Goal: Navigation & Orientation: Find specific page/section

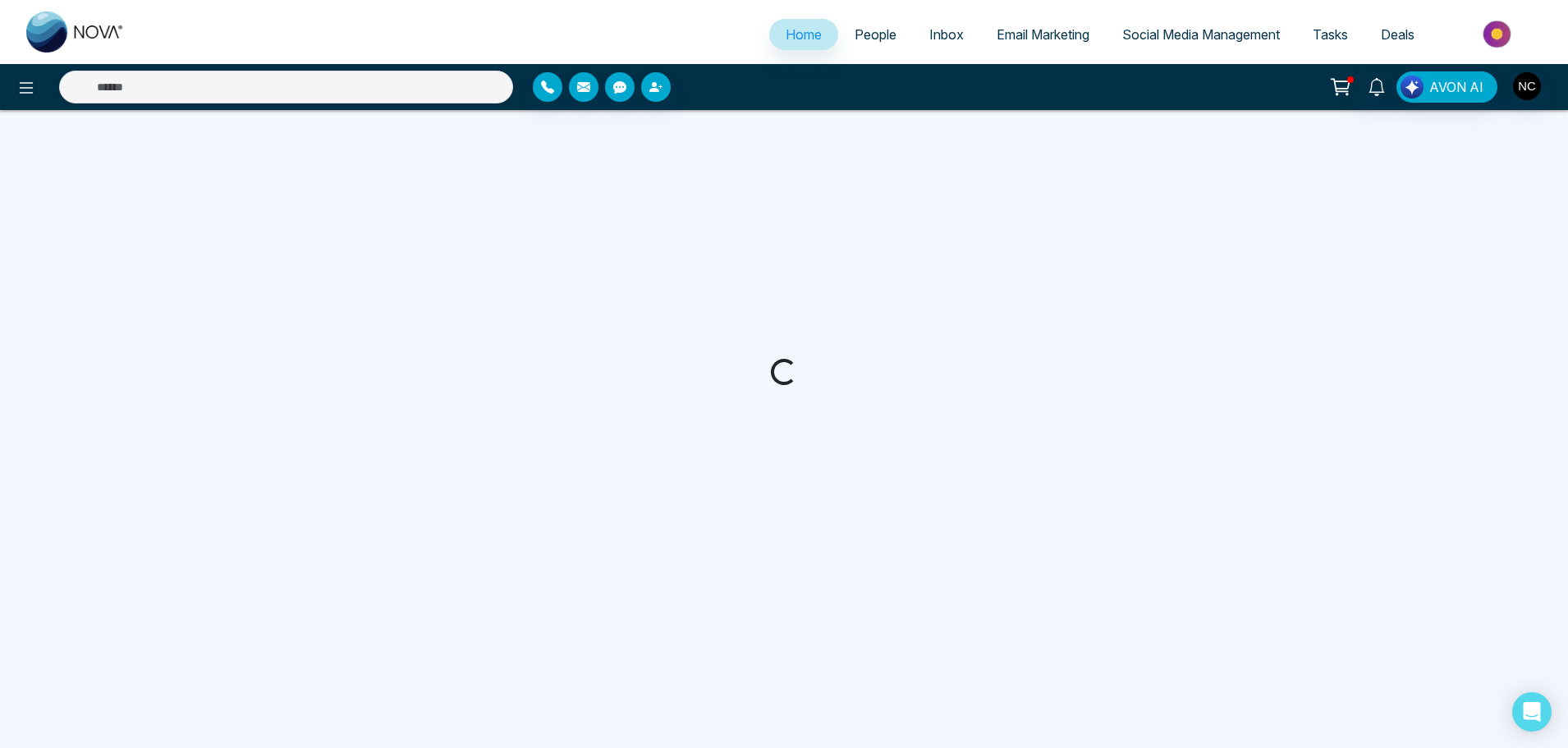
select select "*"
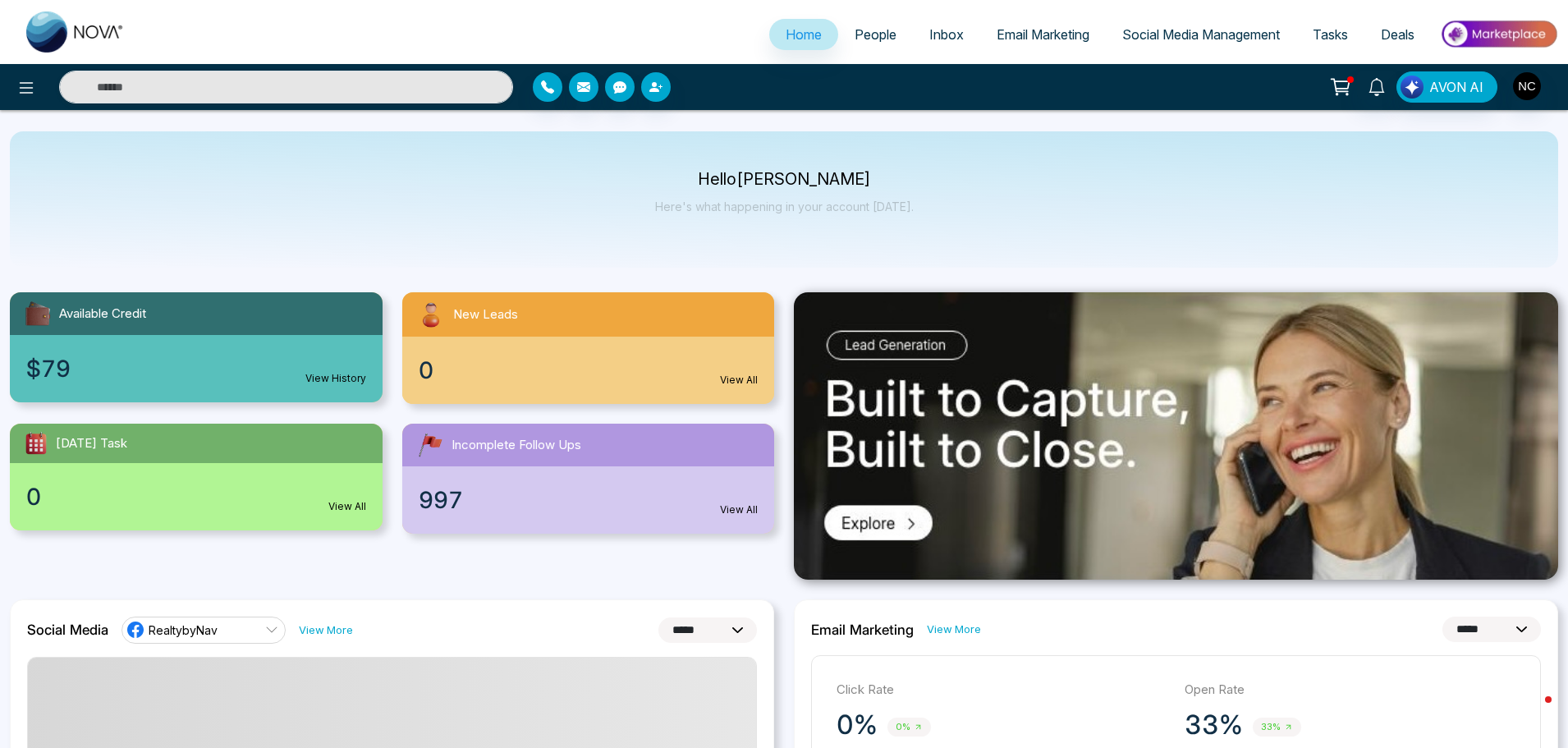
click at [997, 32] on span "Email Marketing" at bounding box center [1043, 34] width 92 height 17
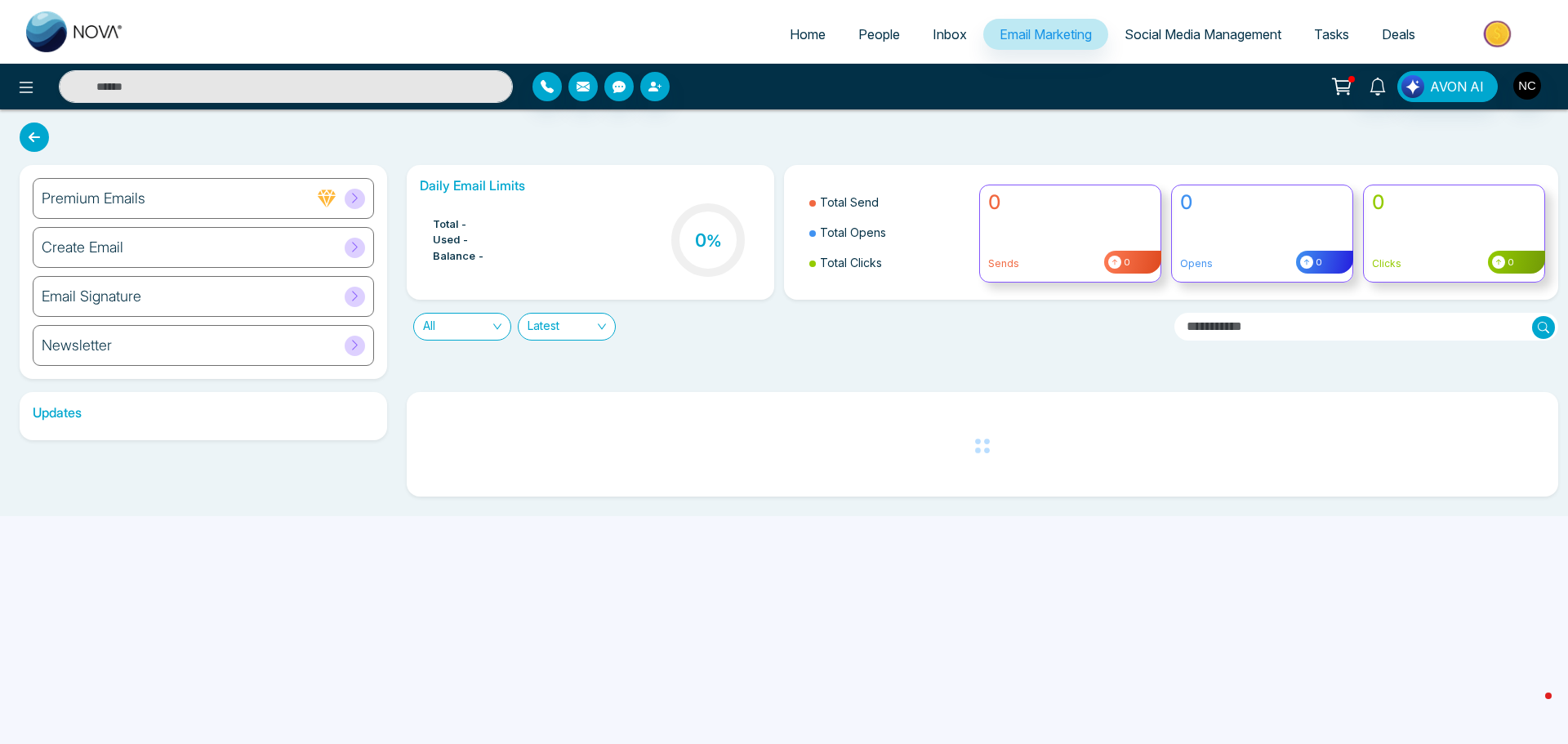
click at [1172, 27] on span "Social Media Management" at bounding box center [1203, 34] width 157 height 17
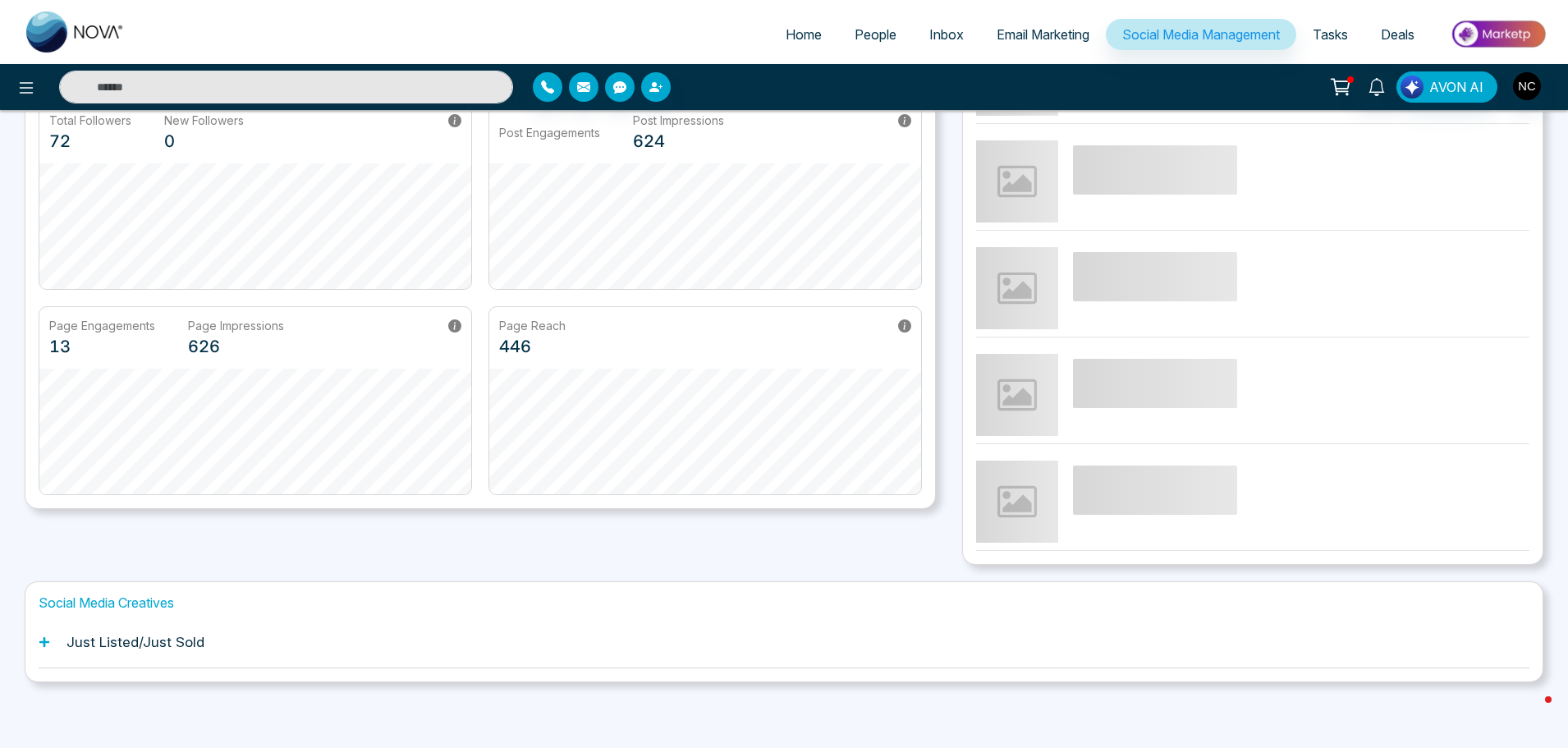
click at [199, 659] on div "Just Listed/Just Sold" at bounding box center [784, 642] width 1490 height 50
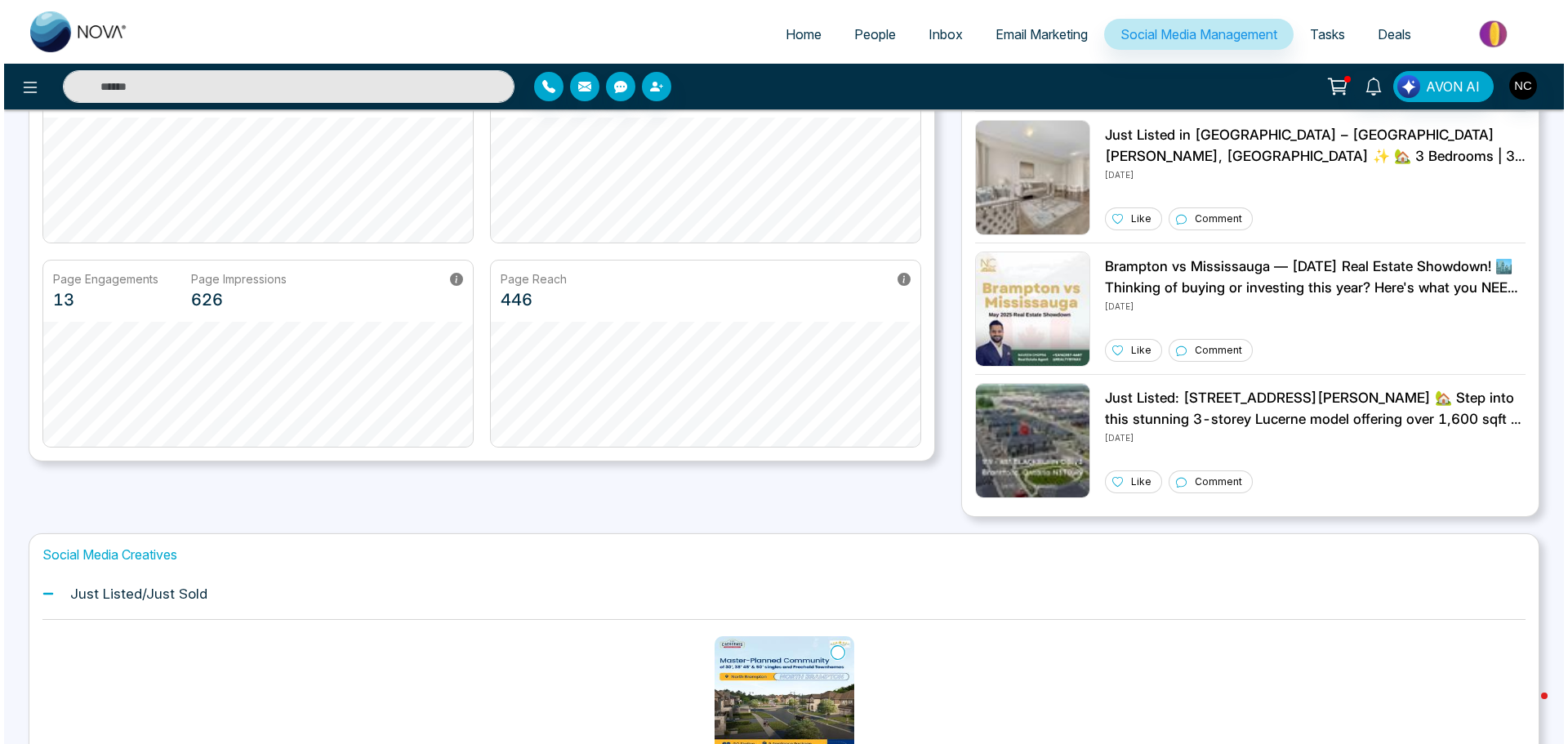
scroll to position [10, 0]
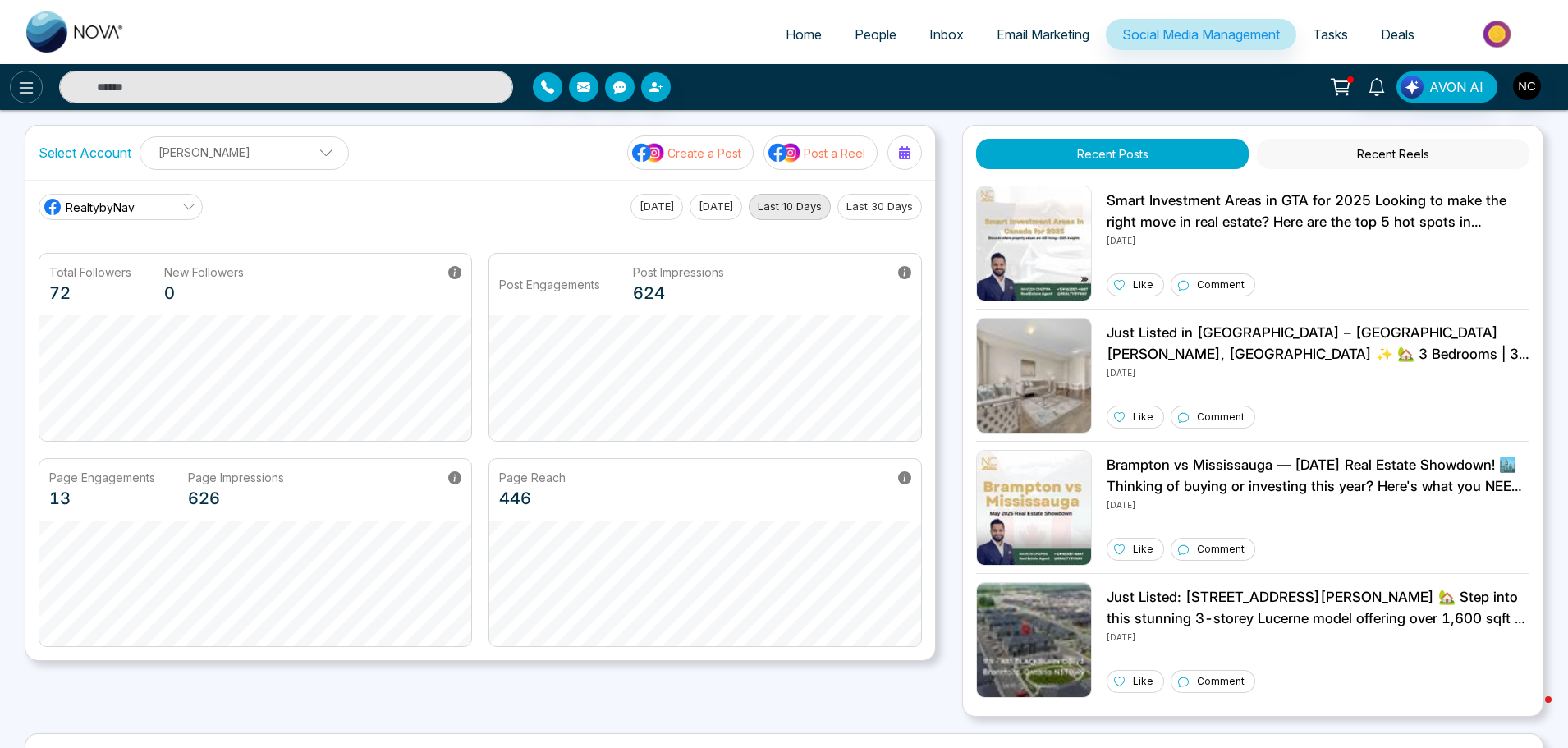
click at [32, 81] on icon at bounding box center [27, 87] width 20 height 20
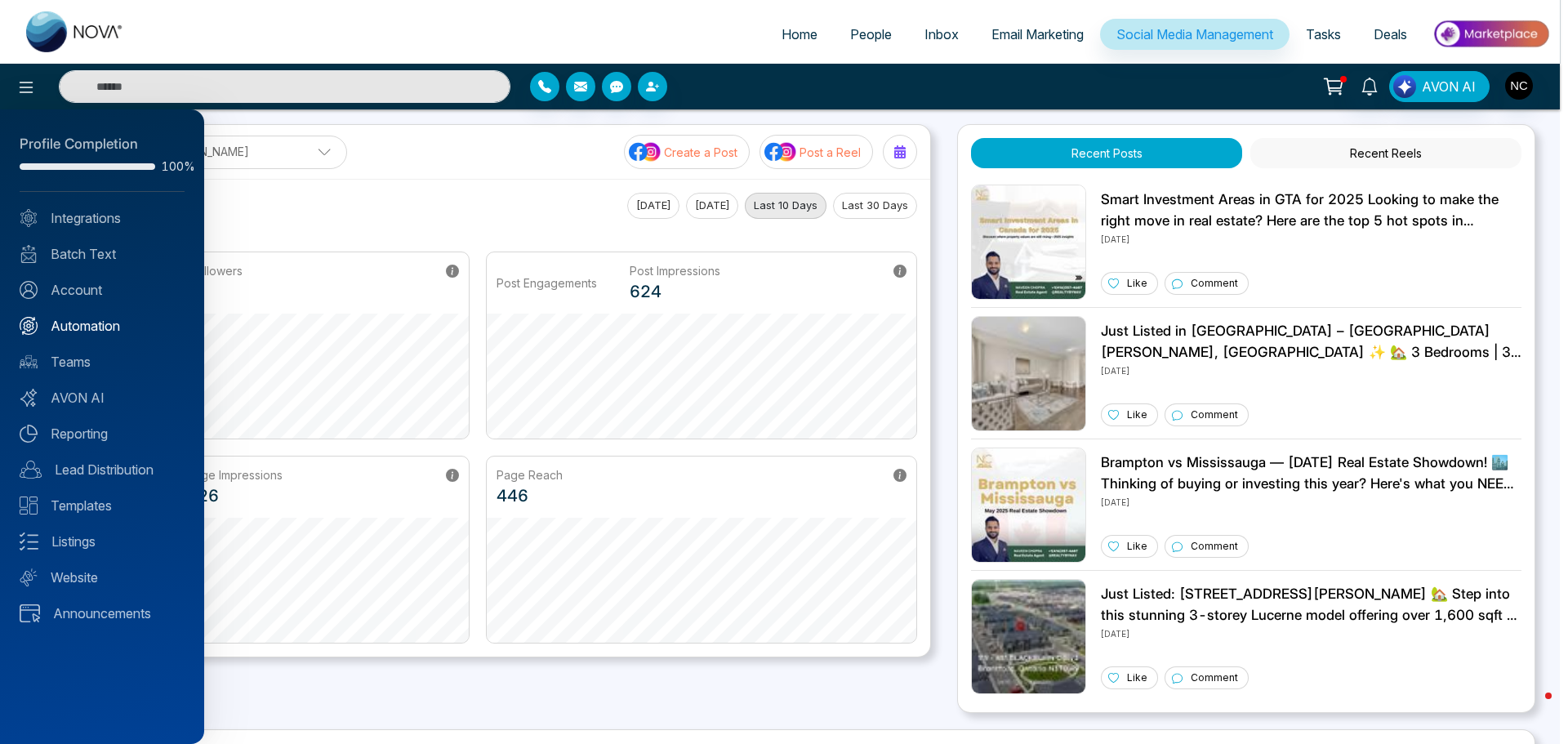
click at [97, 324] on link "Automation" at bounding box center [102, 326] width 165 height 20
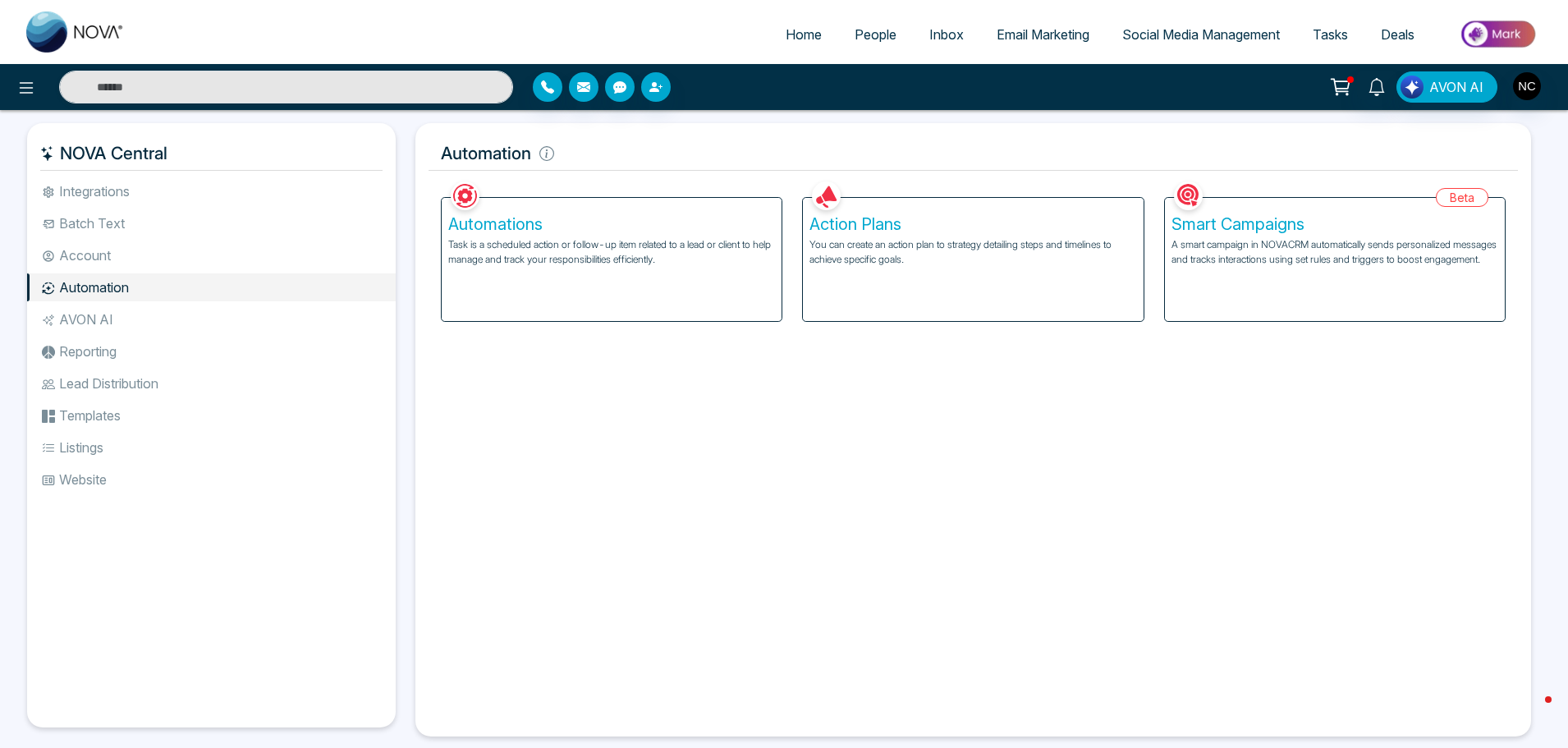
click at [876, 28] on span "People" at bounding box center [875, 34] width 42 height 17
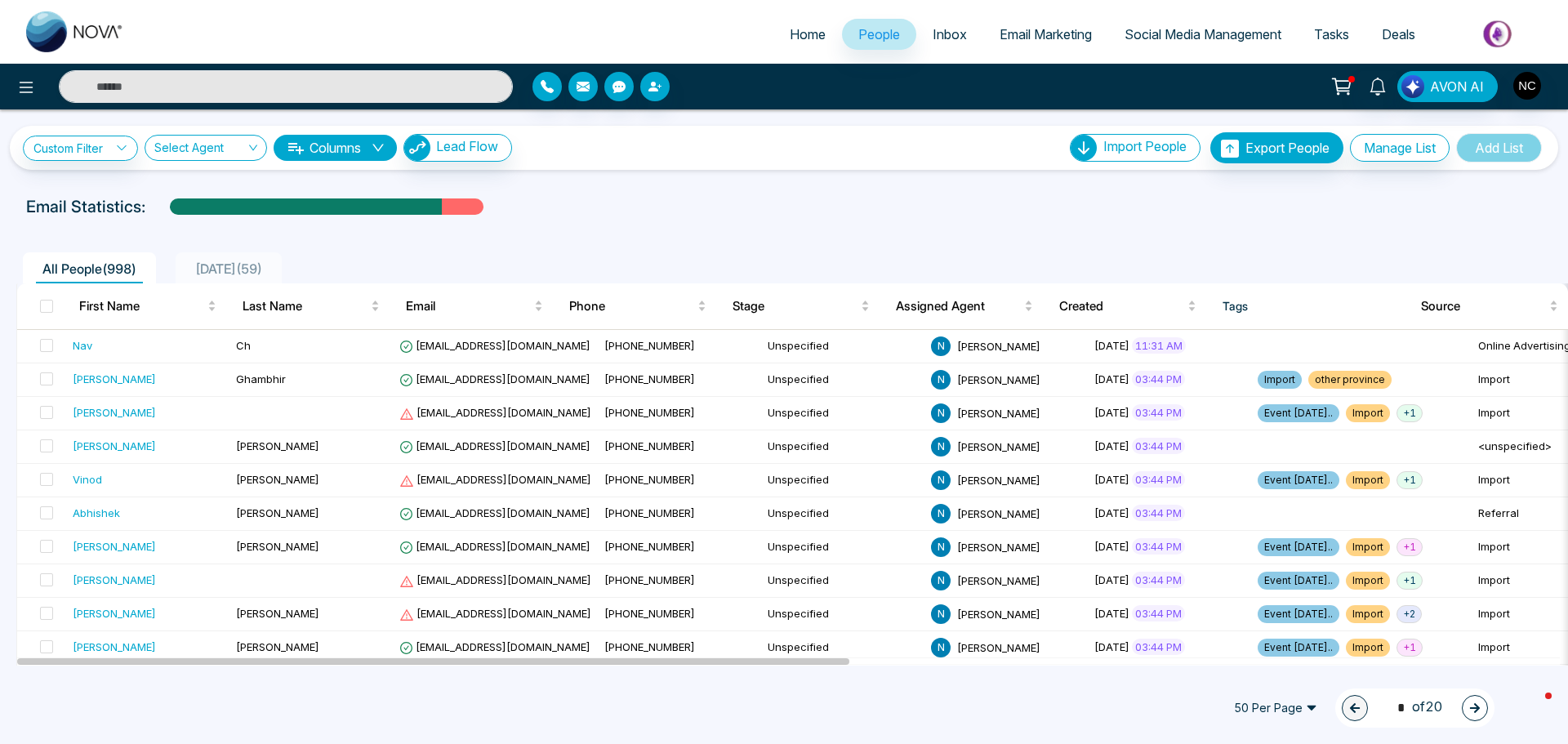
click at [1140, 32] on span "Social Media Management" at bounding box center [1203, 34] width 157 height 17
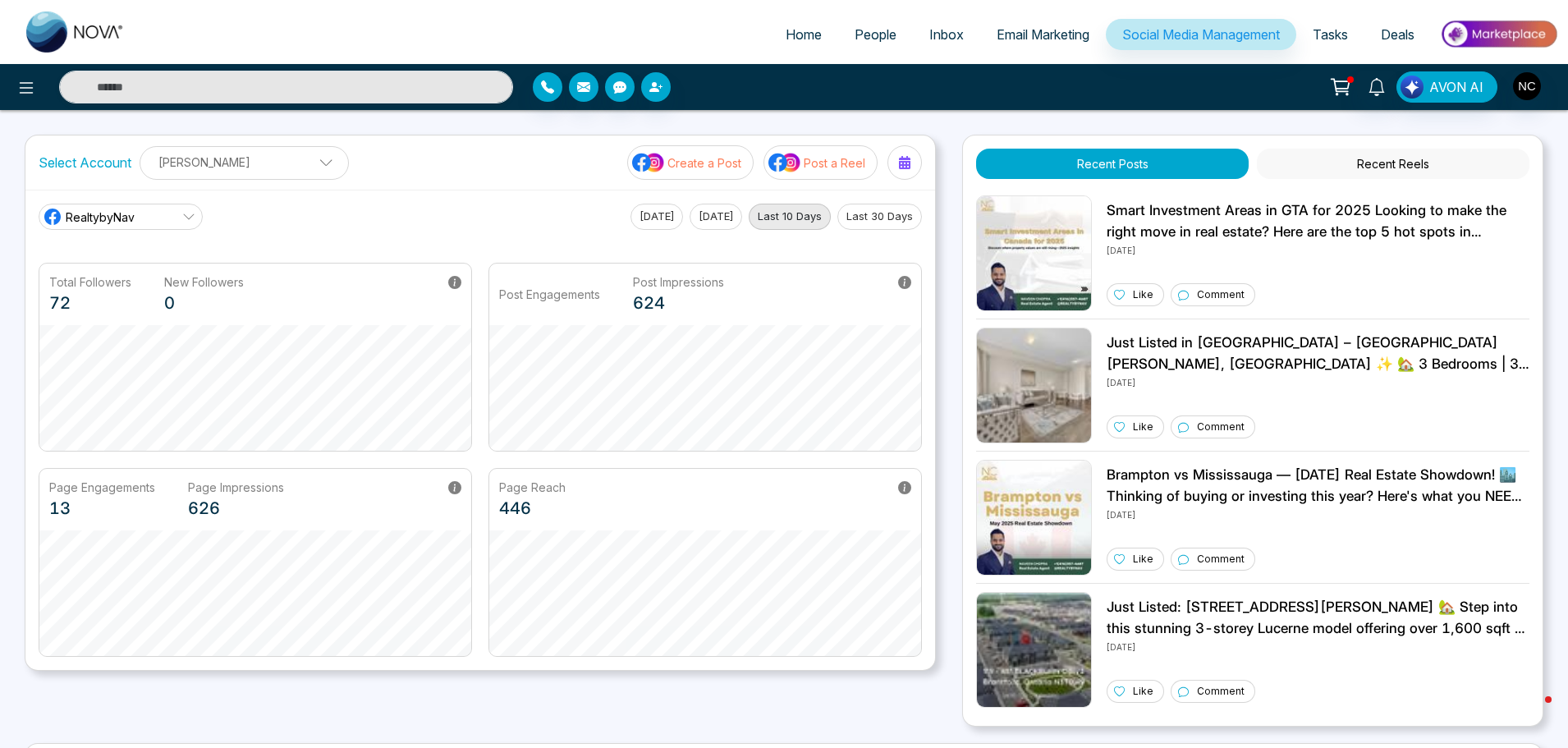
click at [1395, 29] on span "Deals" at bounding box center [1397, 34] width 33 height 17
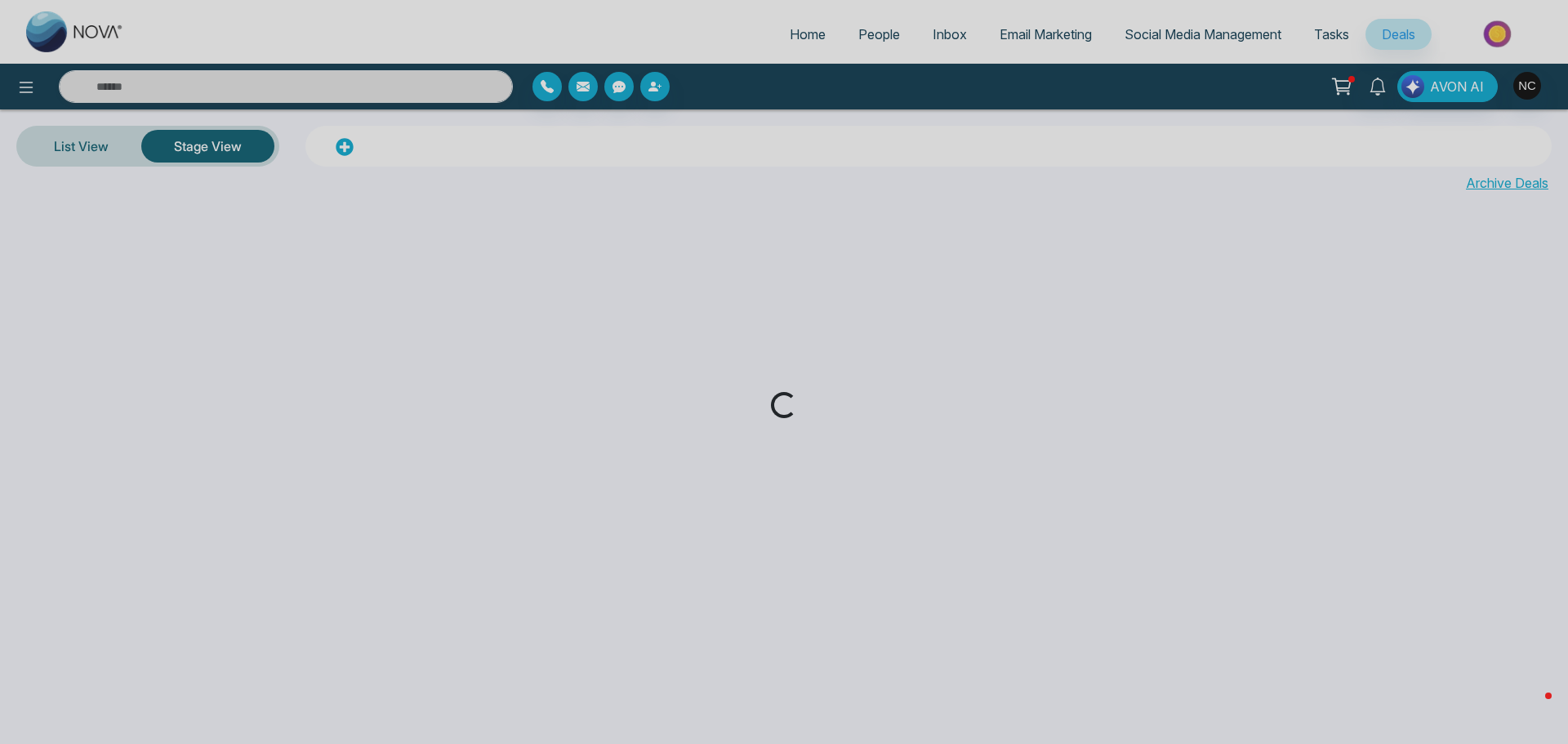
click at [1316, 34] on span "Tasks" at bounding box center [1331, 34] width 35 height 17
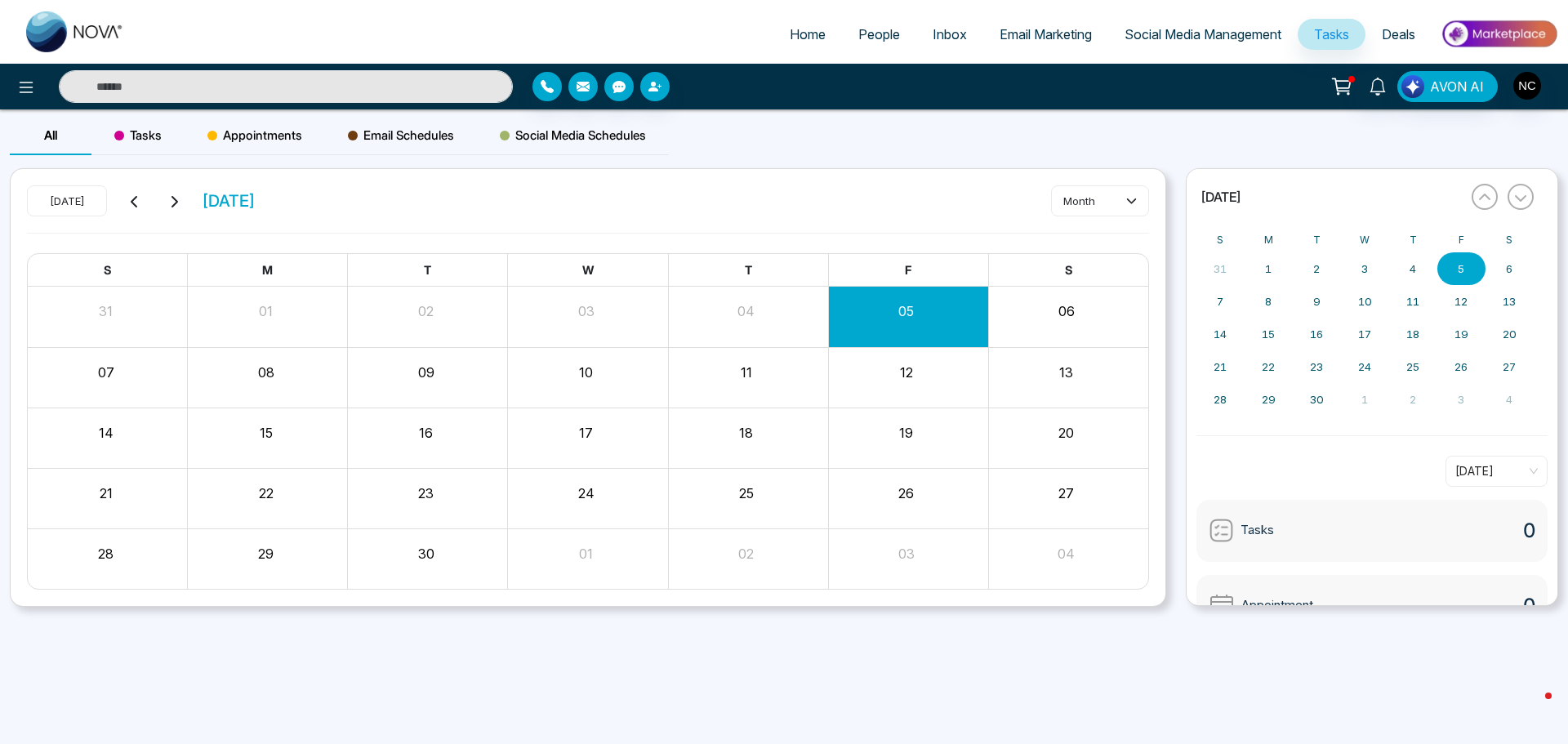
click at [1004, 38] on span "Email Marketing" at bounding box center [1046, 34] width 92 height 17
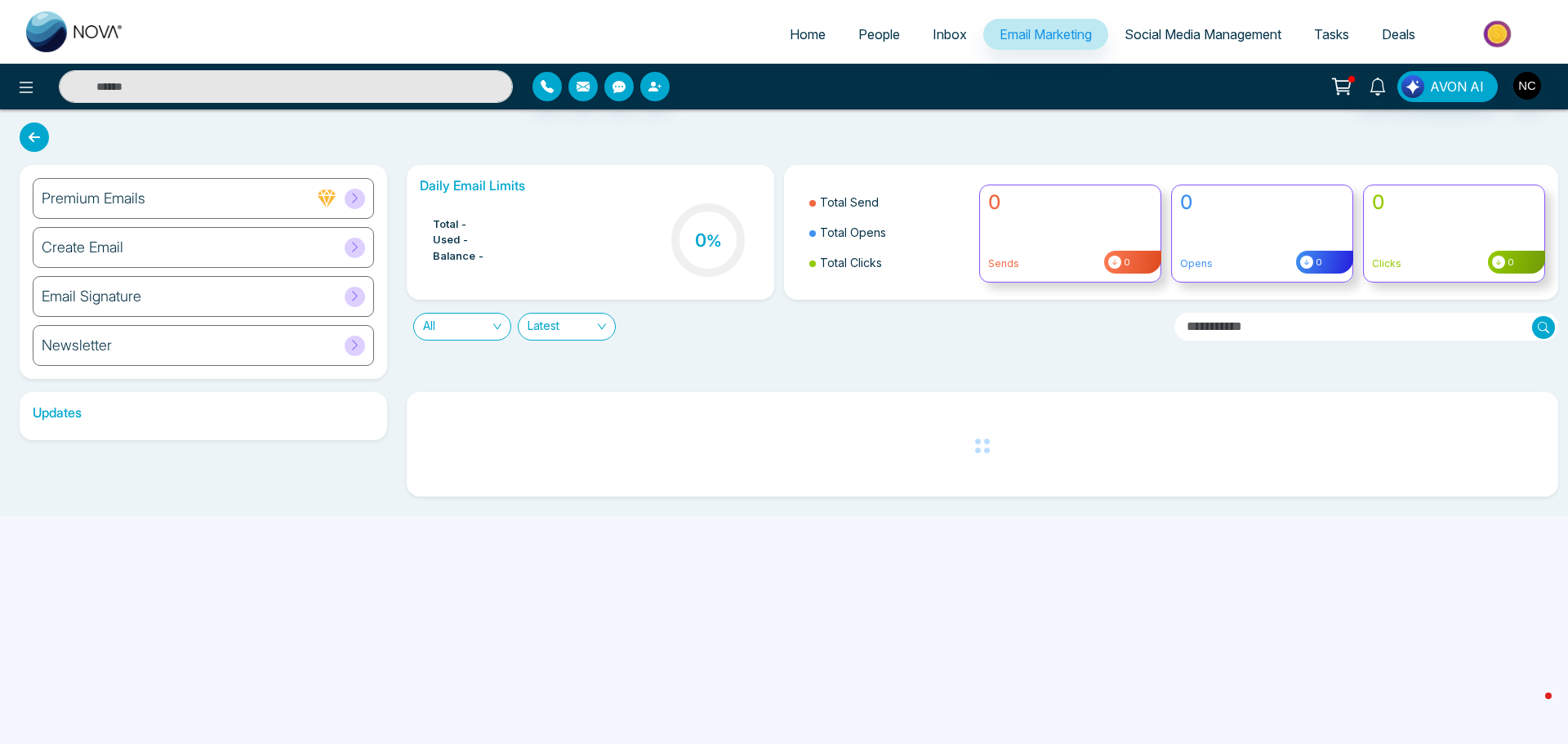
click at [935, 38] on span "Inbox" at bounding box center [950, 34] width 34 height 17
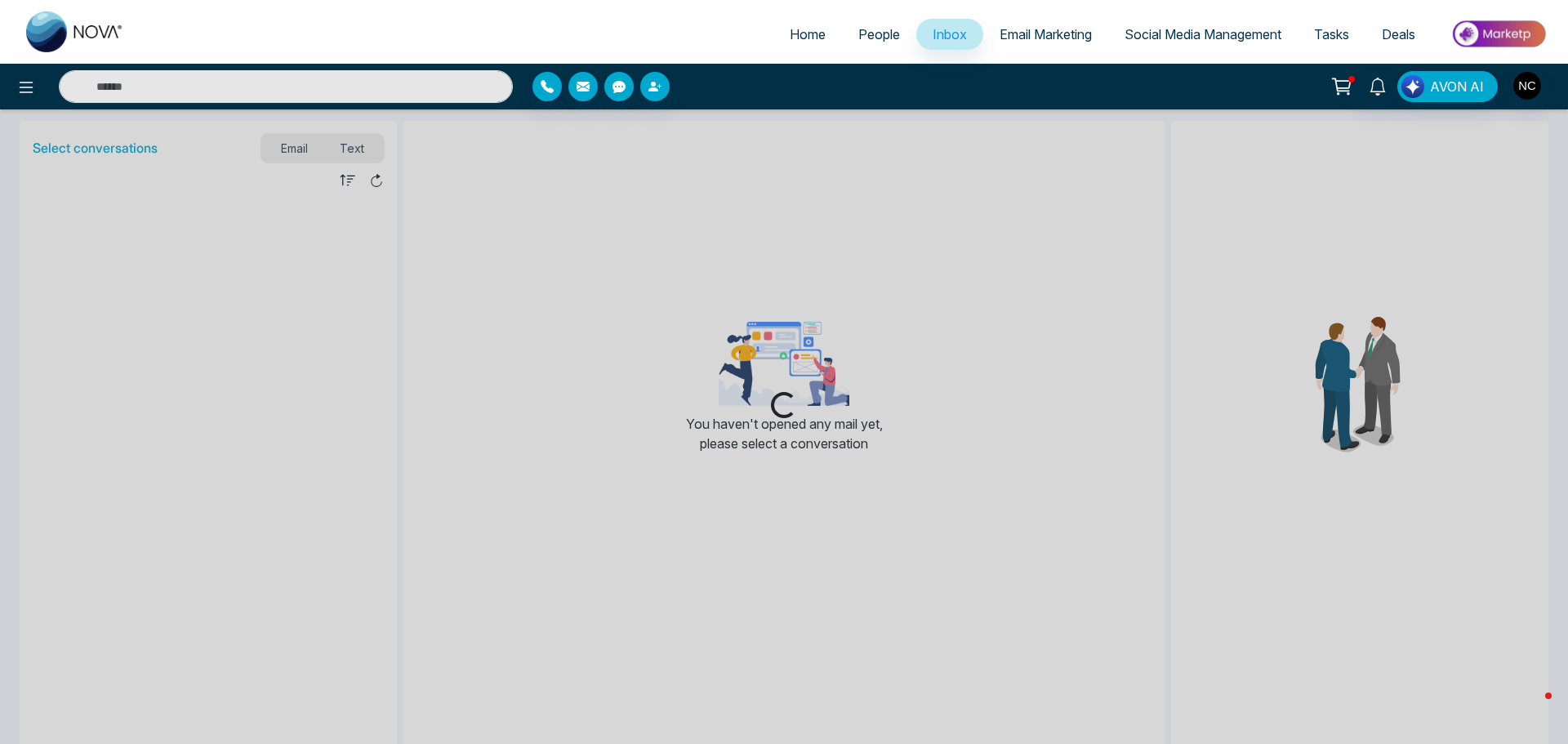
click at [1055, 25] on link "Email Marketing" at bounding box center [1046, 34] width 125 height 31
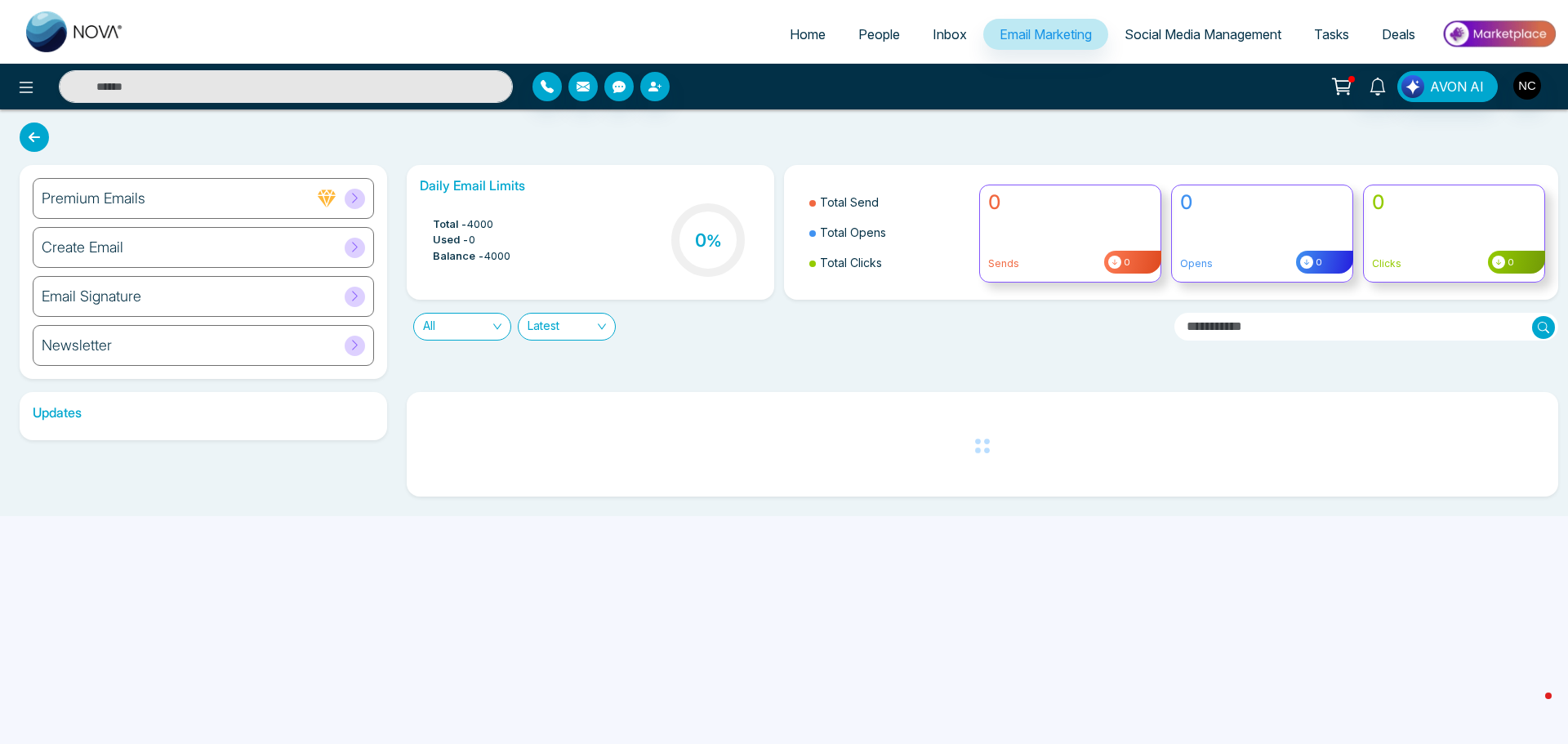
click at [147, 300] on div "Email Signature" at bounding box center [202, 296] width 341 height 41
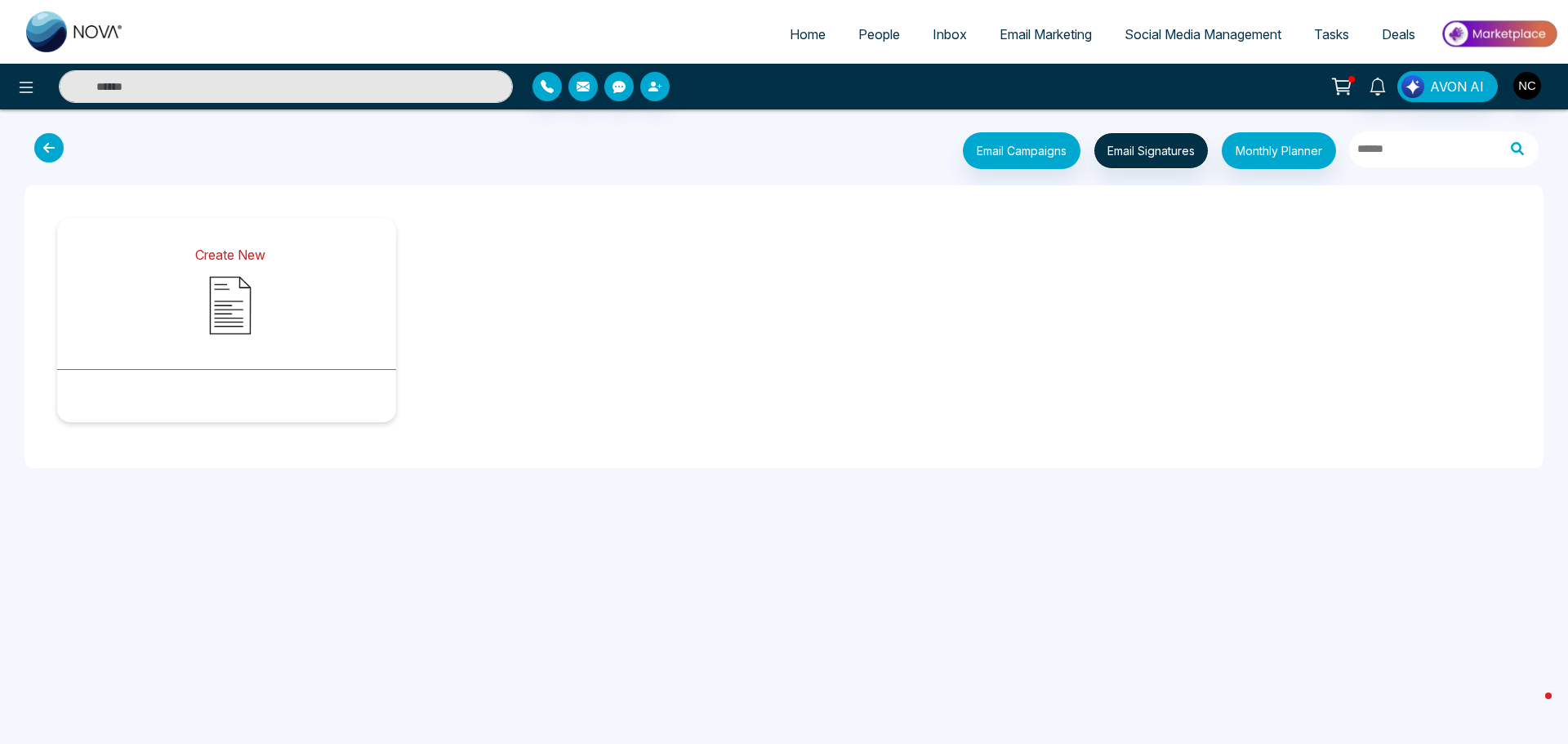
click at [202, 272] on img at bounding box center [230, 305] width 81 height 81
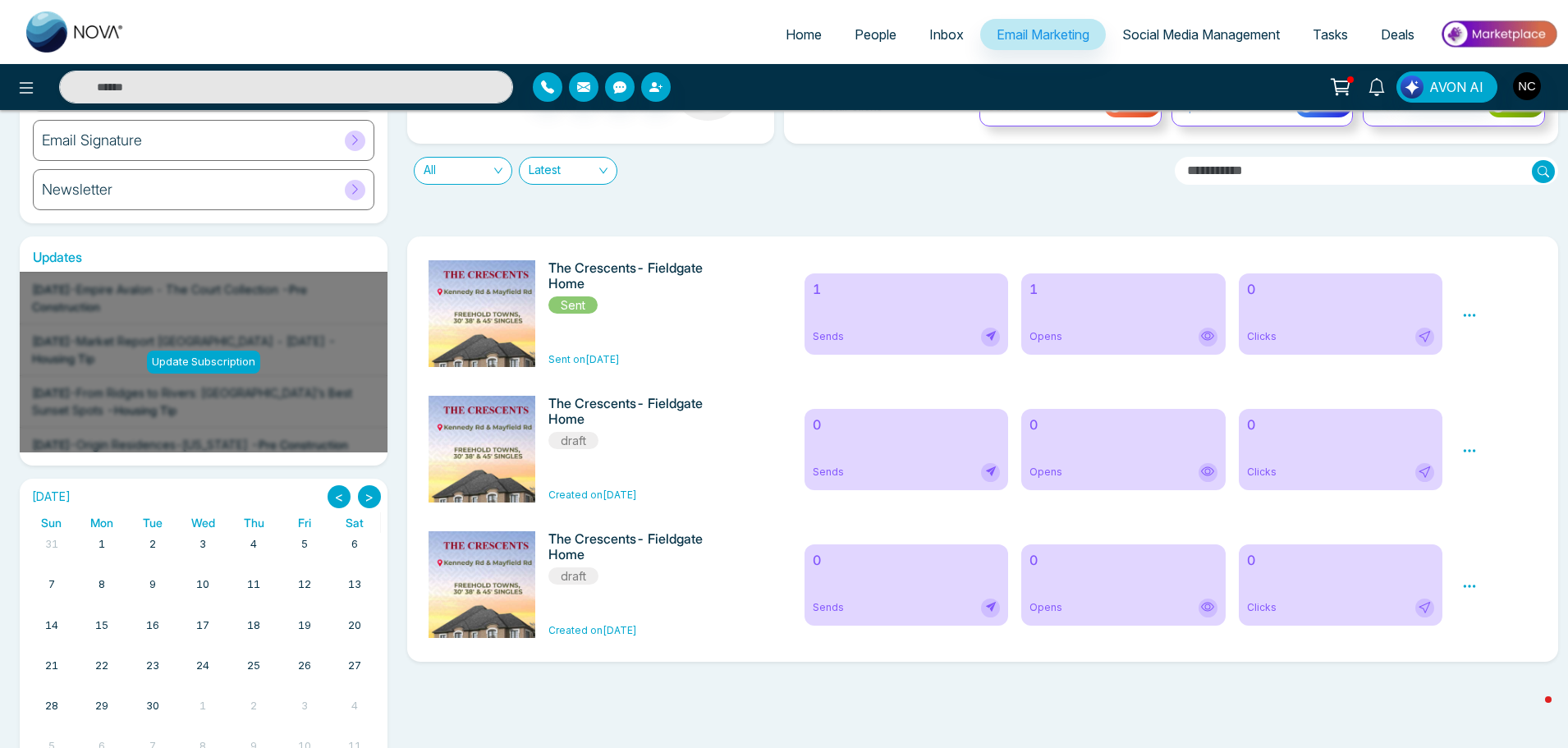
scroll to position [164, 0]
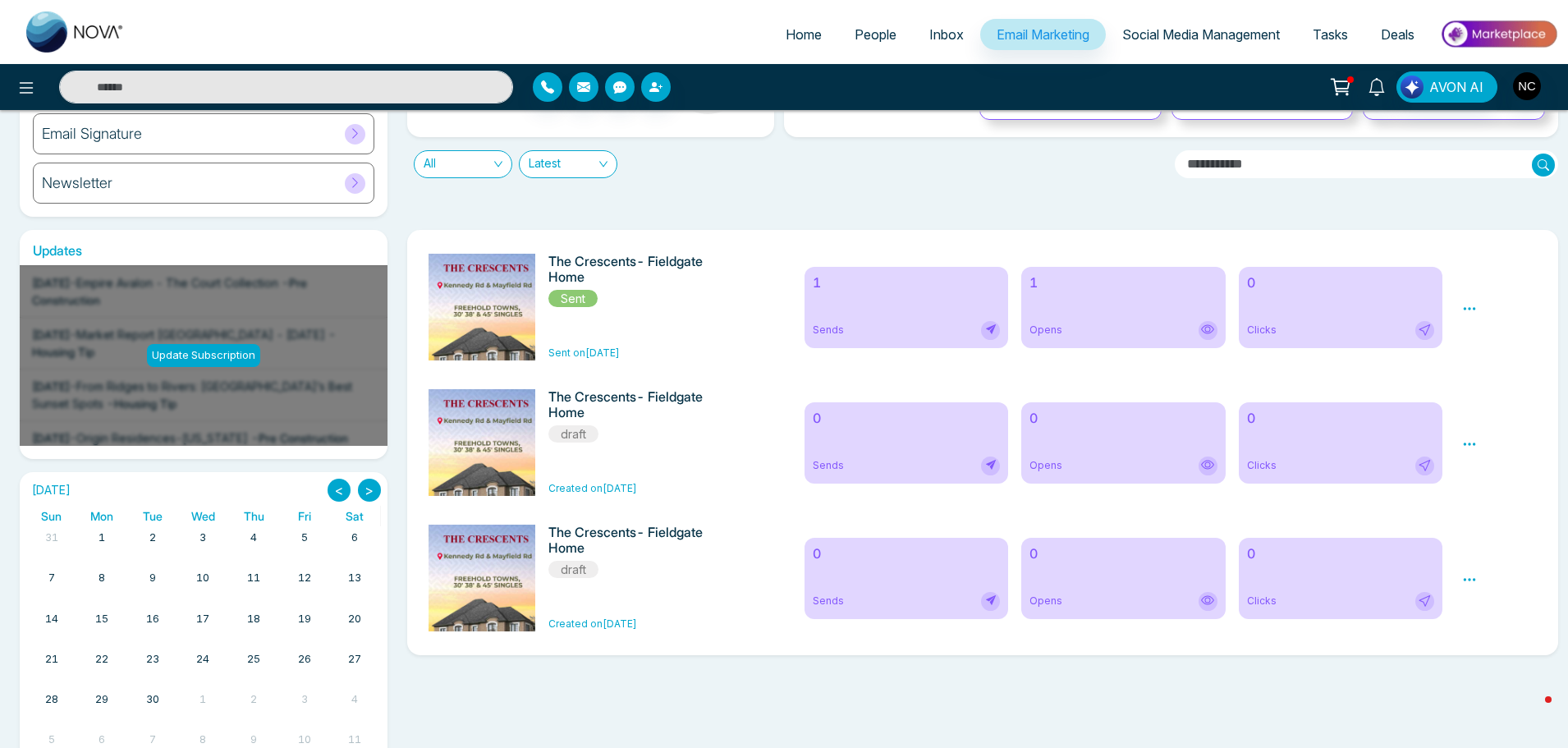
click at [506, 316] on img at bounding box center [486, 654] width 230 height 801
click at [598, 297] on span "Sent" at bounding box center [573, 299] width 49 height 18
click at [933, 298] on div "1 Sends" at bounding box center [906, 307] width 204 height 82
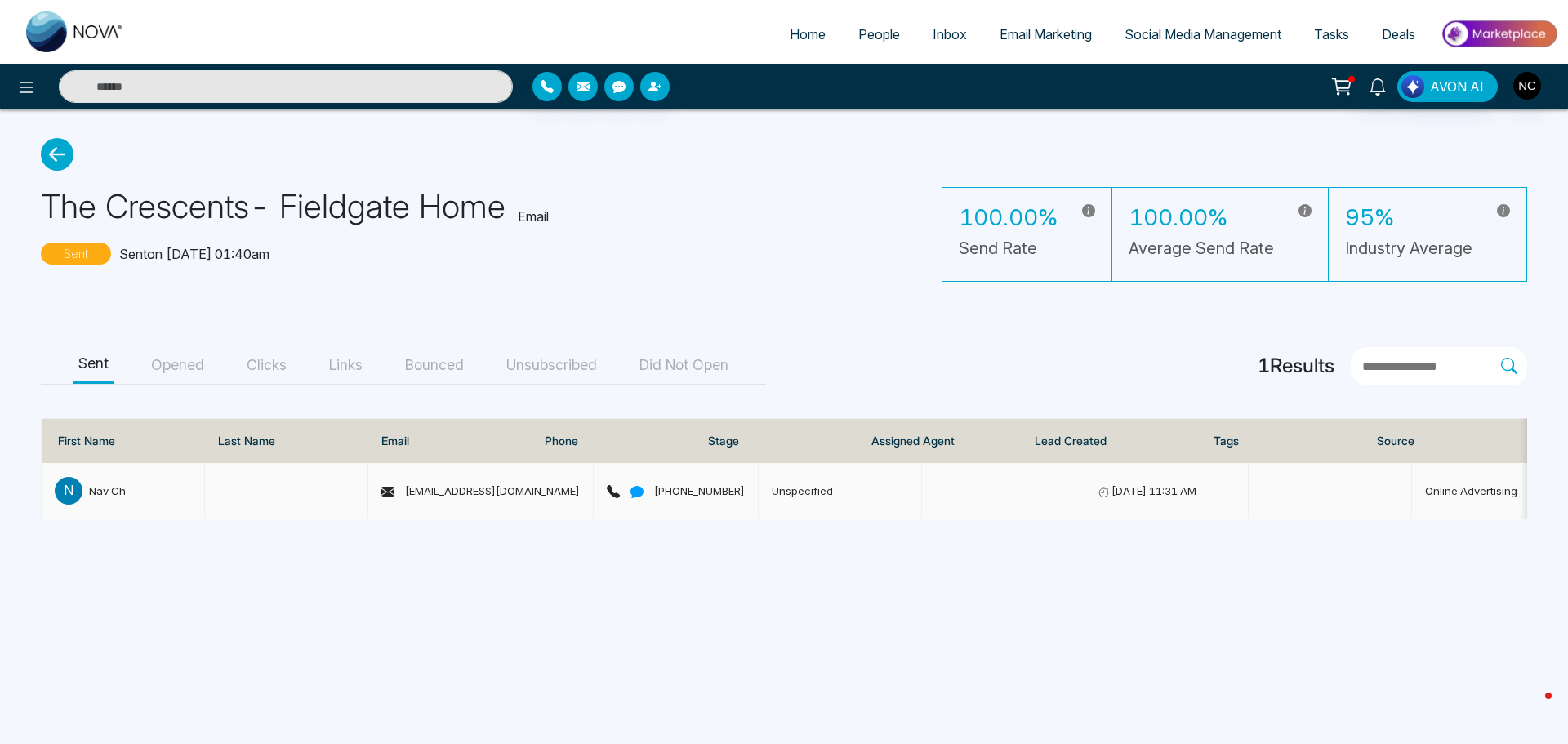
click at [230, 503] on td at bounding box center [287, 491] width 163 height 57
click at [464, 490] on span "[EMAIL_ADDRESS][DOMAIN_NAME]" at bounding box center [480, 490] width 199 height 13
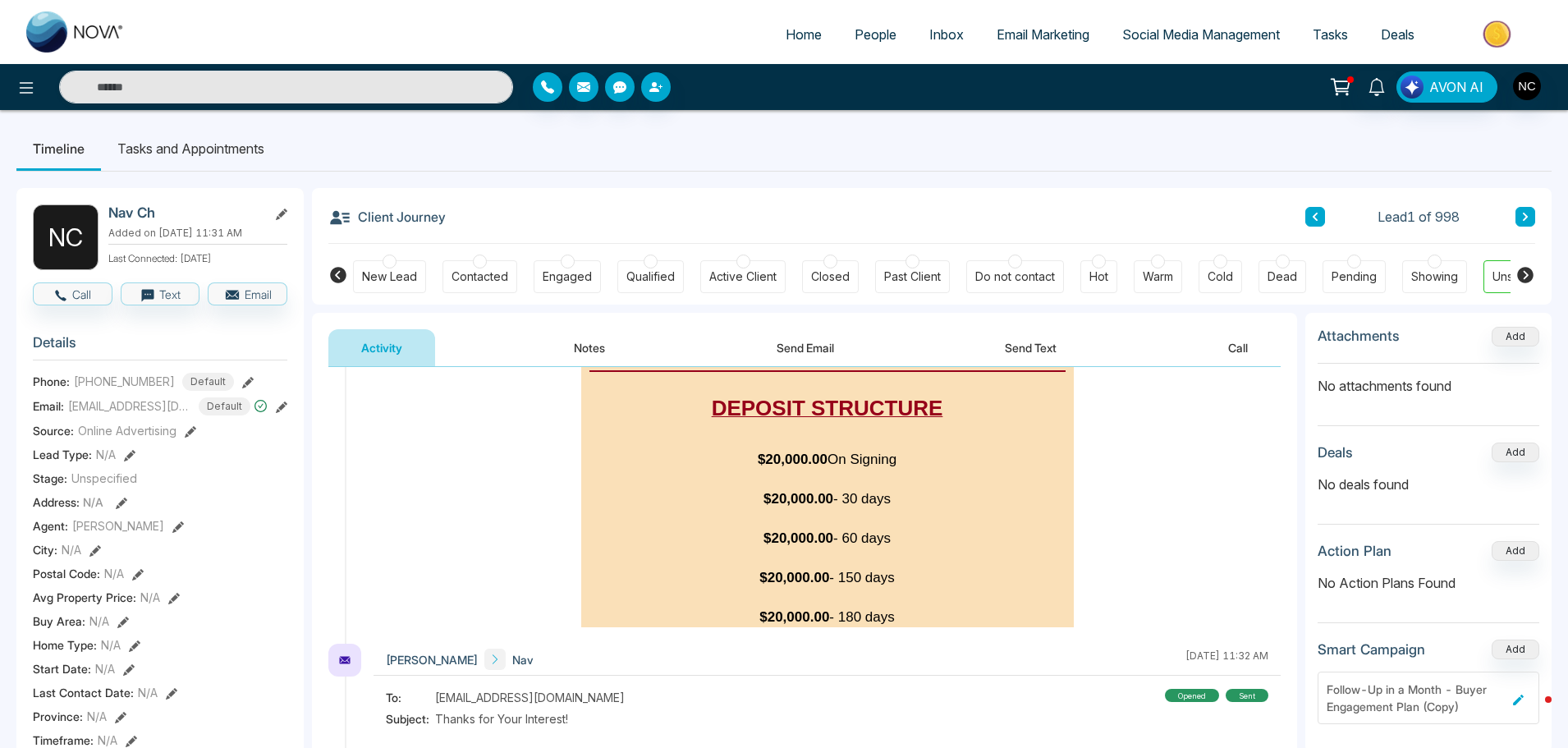
scroll to position [1313, 0]
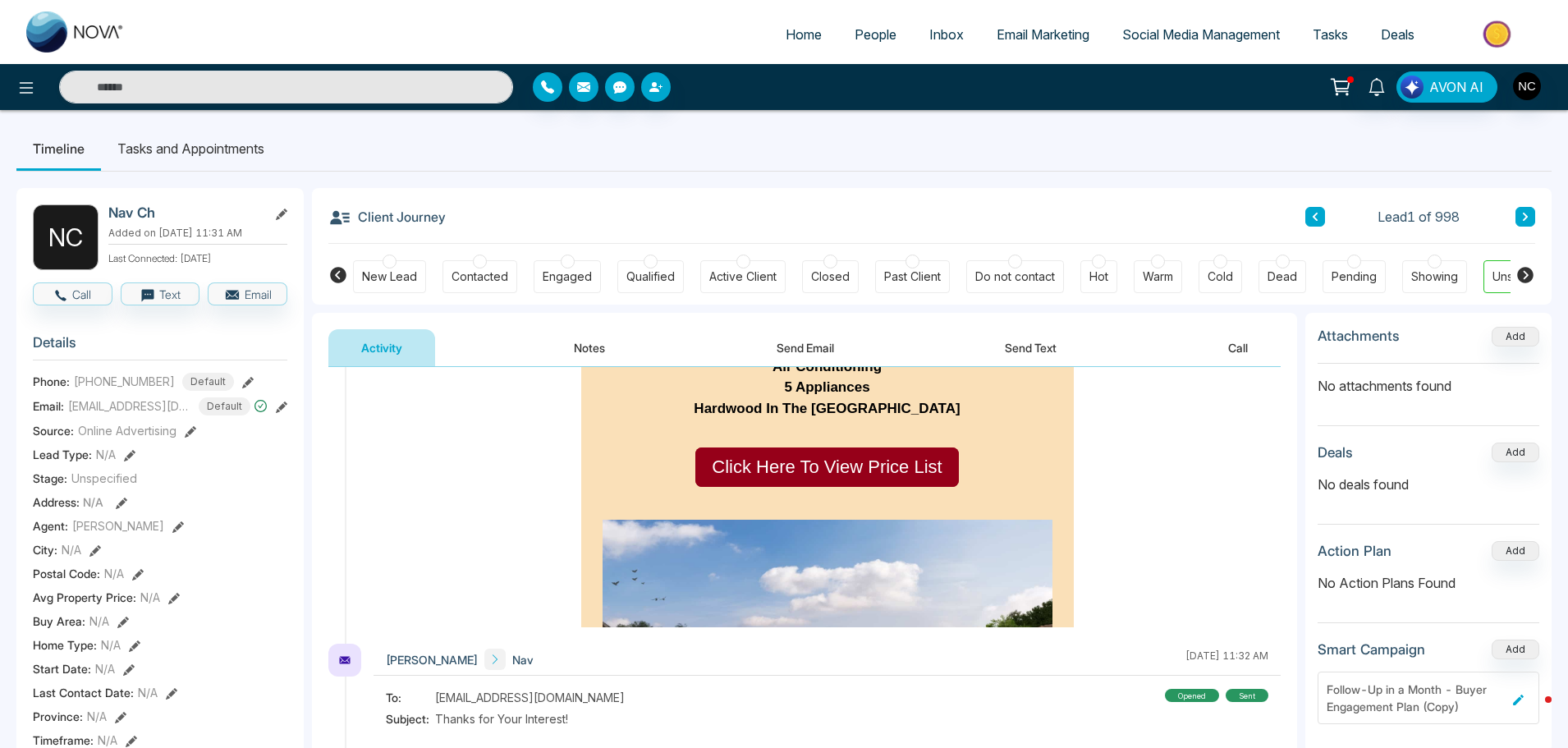
click at [797, 447] on link "Click Here To View Price List" at bounding box center [826, 467] width 262 height 39
click at [40, 27] on img at bounding box center [76, 32] width 98 height 41
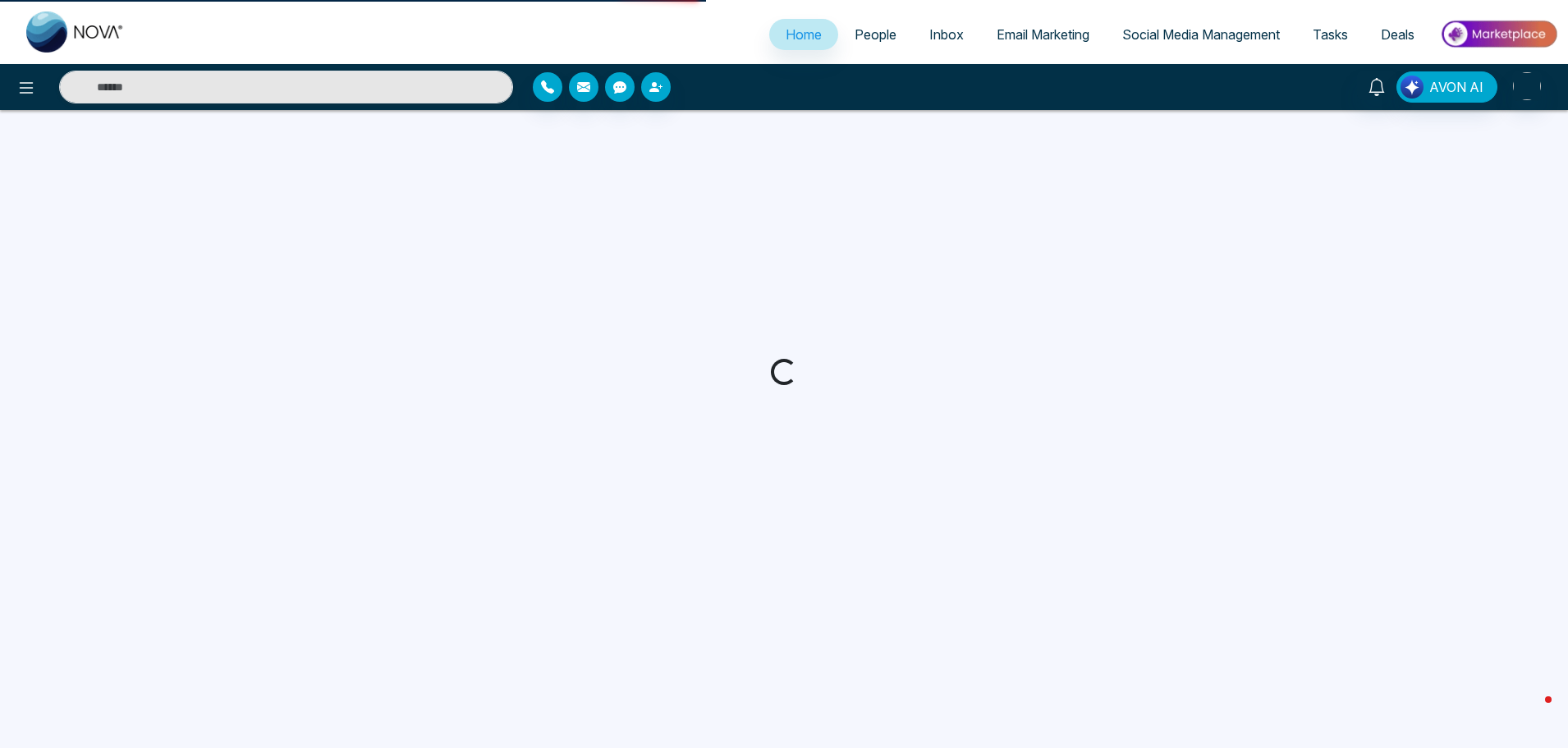
select select "*"
